Goal: Obtain resource: Download file/media

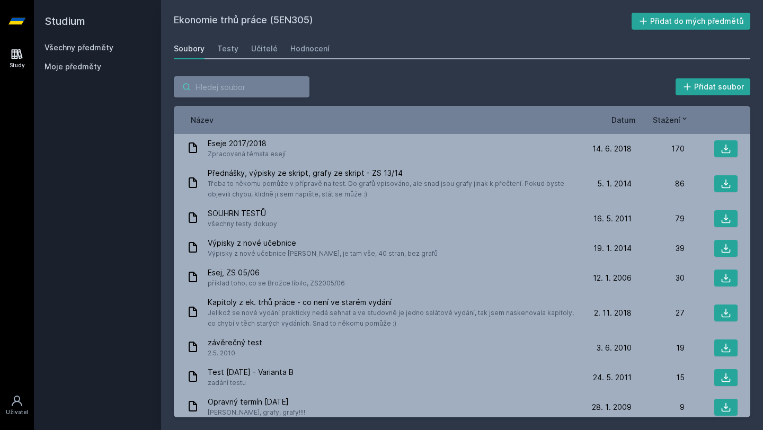
click at [252, 88] on input "search" at bounding box center [242, 86] width 136 height 21
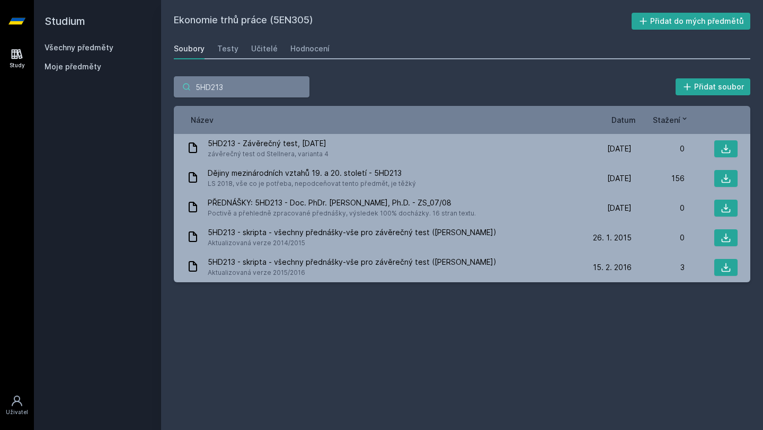
type input "5HD213"
click at [10, 66] on div "Study" at bounding box center [17, 65] width 15 height 8
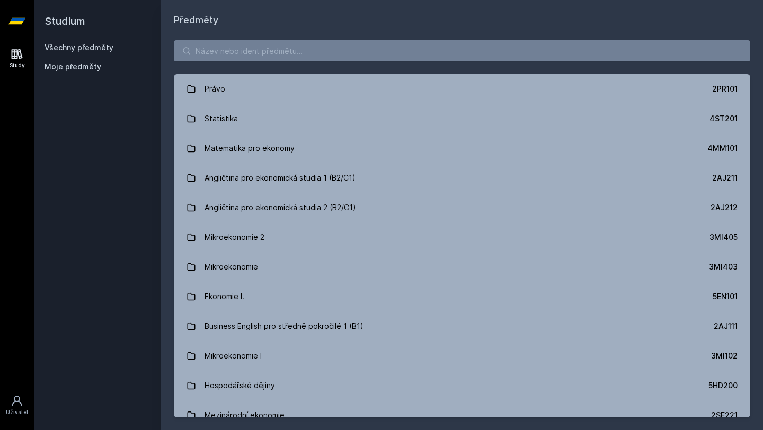
click at [10, 66] on div "Study" at bounding box center [17, 65] width 15 height 8
click at [241, 55] on input "search" at bounding box center [462, 50] width 577 height 21
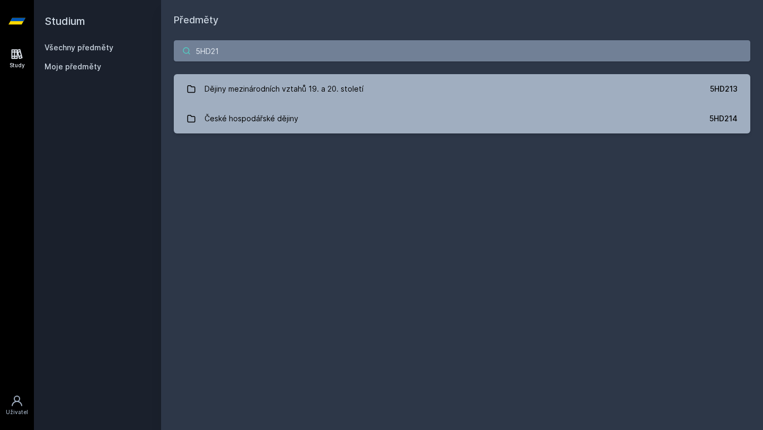
type input "5HD213"
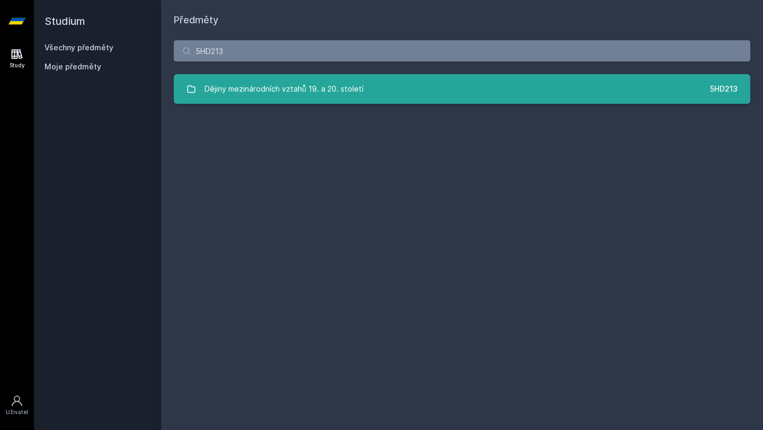
click at [340, 87] on div "Dějiny mezinárodních vztahů 19. a 20. století" at bounding box center [284, 88] width 159 height 21
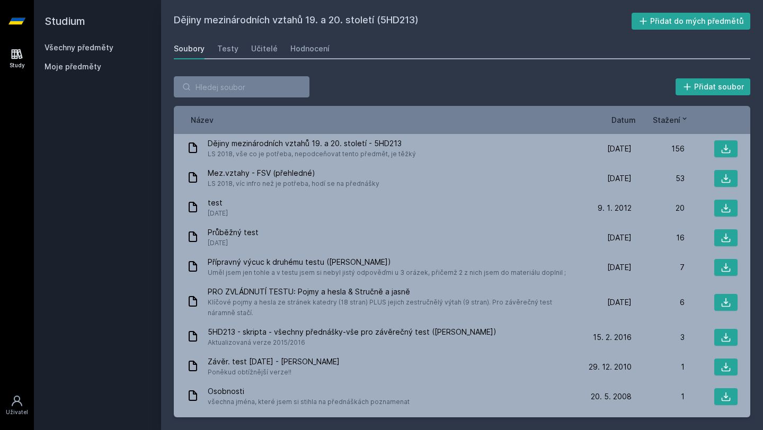
click at [636, 125] on div "Stažení" at bounding box center [662, 119] width 53 height 11
click at [633, 122] on span "Datum" at bounding box center [624, 119] width 24 height 11
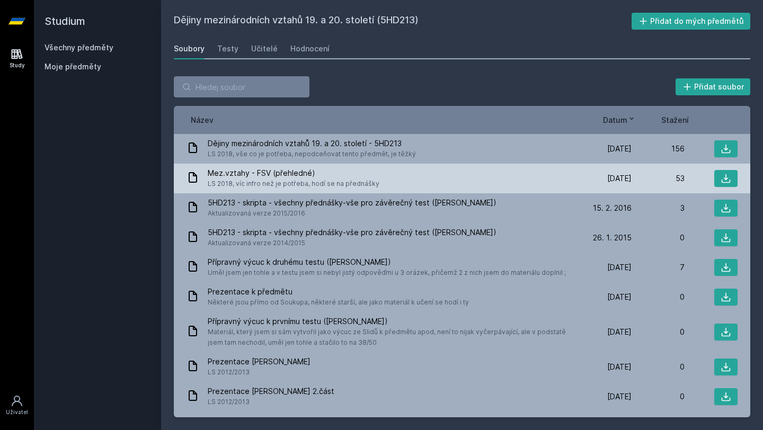
click at [391, 175] on div "Mez.vztahy - FSV (přehledné) LS 2018, víc infro než je potřeba, hodí se na před…" at bounding box center [383, 178] width 392 height 21
click at [729, 171] on button at bounding box center [725, 178] width 23 height 17
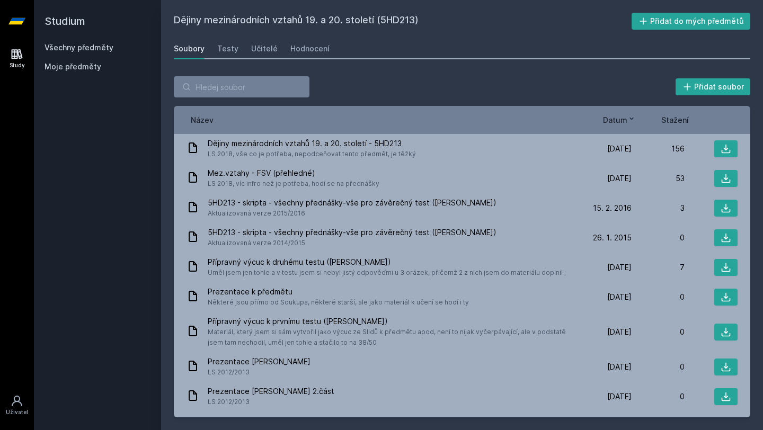
click at [485, 91] on div "Přidat soubor" at bounding box center [462, 86] width 577 height 21
click at [537, 92] on div "Přidat soubor" at bounding box center [462, 86] width 577 height 21
